Goal: Transaction & Acquisition: Book appointment/travel/reservation

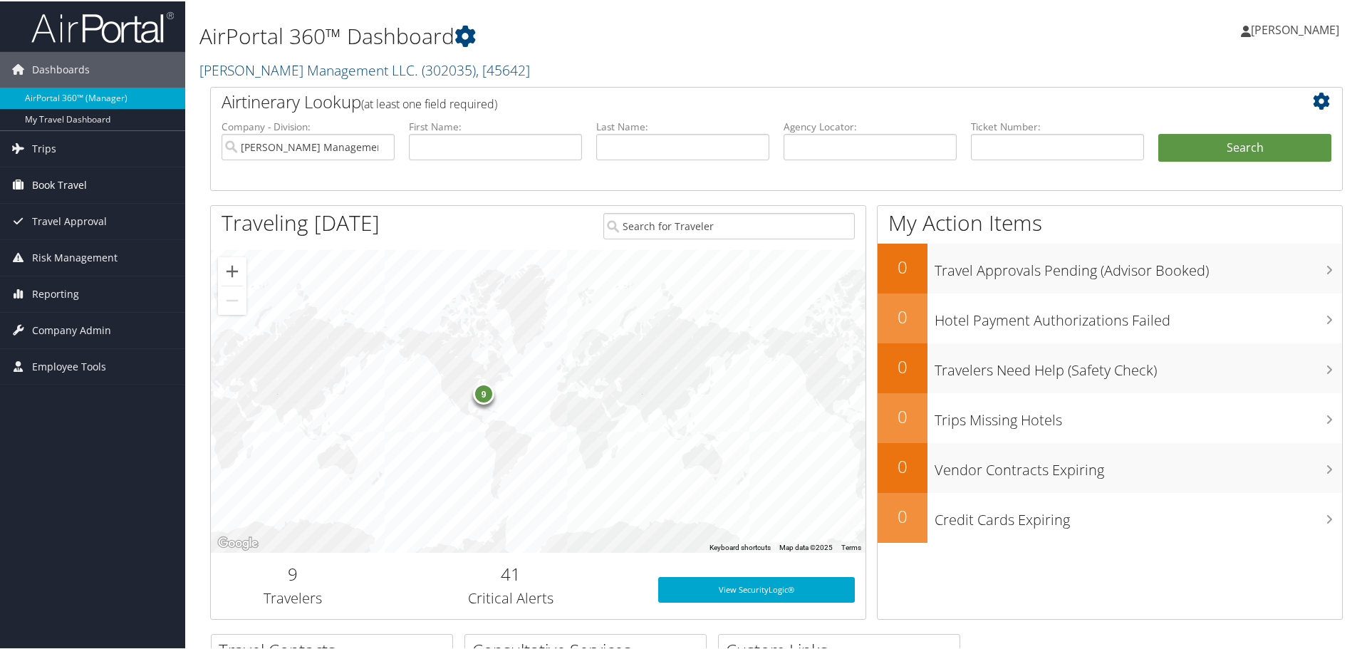
click at [72, 182] on span "Book Travel" at bounding box center [59, 184] width 55 height 36
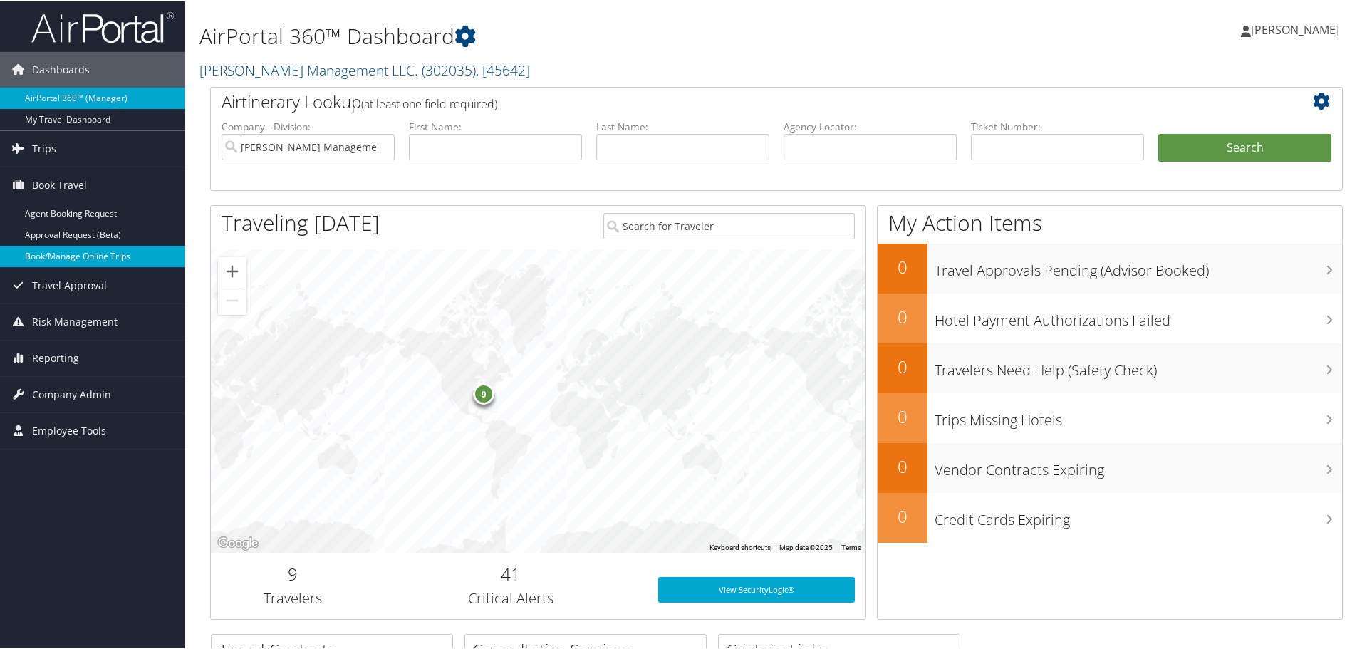
click at [52, 260] on link "Book/Manage Online Trips" at bounding box center [92, 254] width 185 height 21
